Goal: Task Accomplishment & Management: Manage account settings

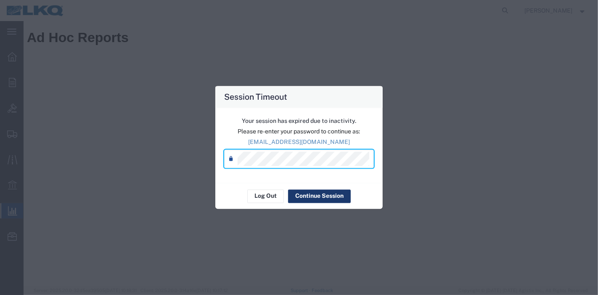
click at [326, 199] on button "Continue Session" at bounding box center [319, 195] width 63 height 13
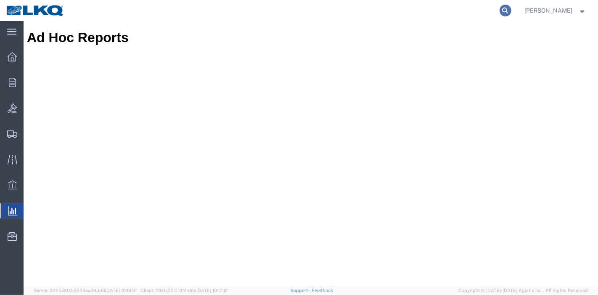
click at [510, 5] on icon at bounding box center [506, 11] width 12 height 12
click at [444, 14] on input "search" at bounding box center [372, 10] width 256 height 20
paste input "56508425"
type input "56508425"
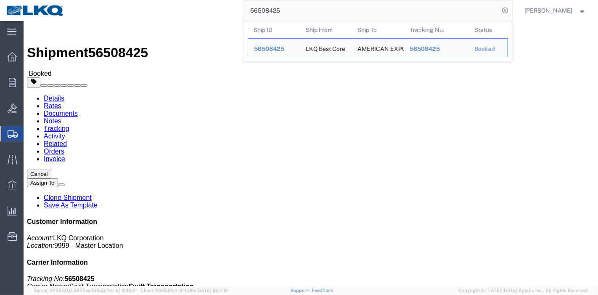
click link "Tracking"
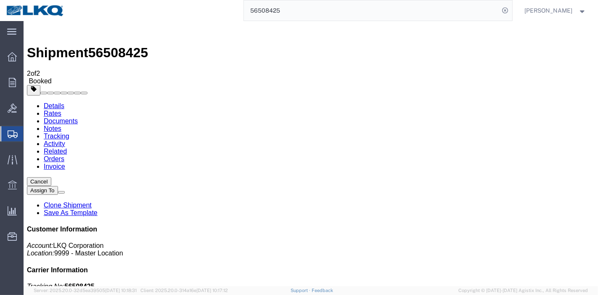
drag, startPoint x: 411, startPoint y: 101, endPoint x: 387, endPoint y: 80, distance: 31.6
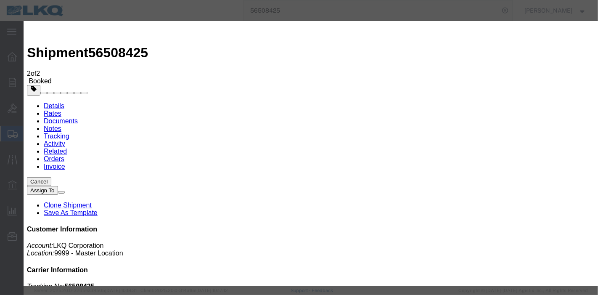
type input "[DATE]"
type input "1:00 AM"
select select "DELIVRED"
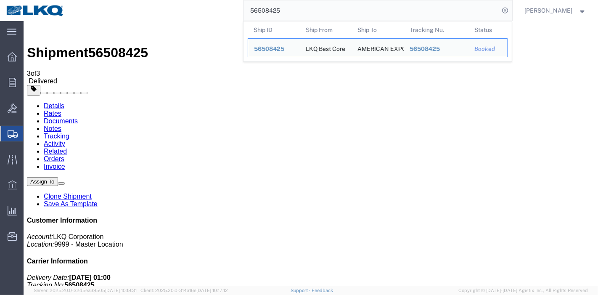
drag, startPoint x: 293, startPoint y: 11, endPoint x: 196, endPoint y: 13, distance: 97.2
click at [196, 13] on div "56508425 Ship ID Ship From Ship To Tracking Nu. Status Ship ID 56508425 Ship Fr…" at bounding box center [292, 10] width 442 height 21
paste input "938849"
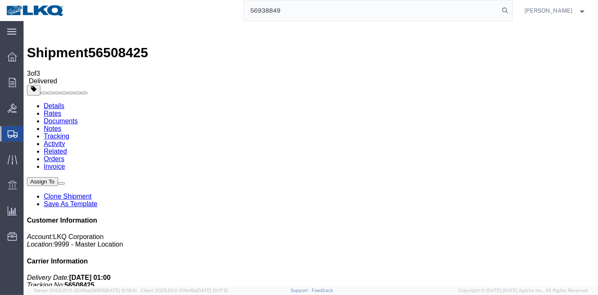
type input "56938849"
click at [513, 8] on form "56938849" at bounding box center [378, 10] width 269 height 21
click at [508, 9] on icon at bounding box center [506, 11] width 12 height 12
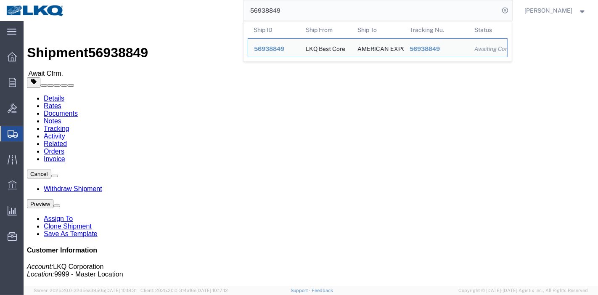
drag, startPoint x: 79, startPoint y: 51, endPoint x: 55, endPoint y: 30, distance: 31.6
click link "Rates"
